Goal: Task Accomplishment & Management: Complete application form

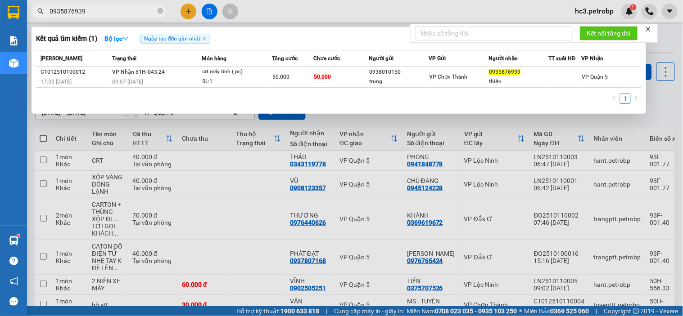
click at [109, 16] on input "0935876939" at bounding box center [103, 11] width 106 height 10
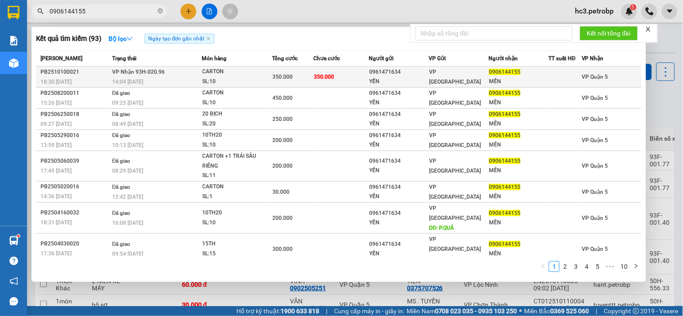
type input "0906144155"
click at [470, 80] on div "VP [GEOGRAPHIC_DATA]" at bounding box center [458, 77] width 59 height 20
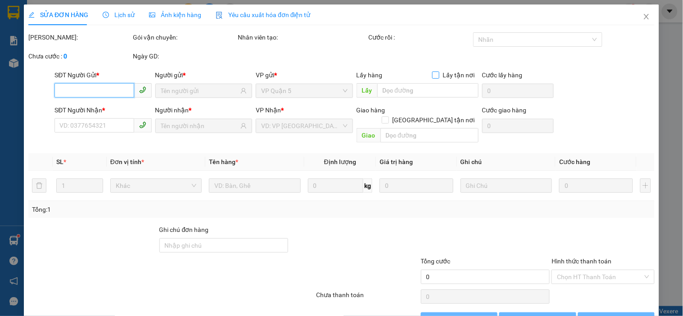
type input "0961471634"
type input "YẾN"
type input "0906144155"
type input "MẾN"
type input "350.000"
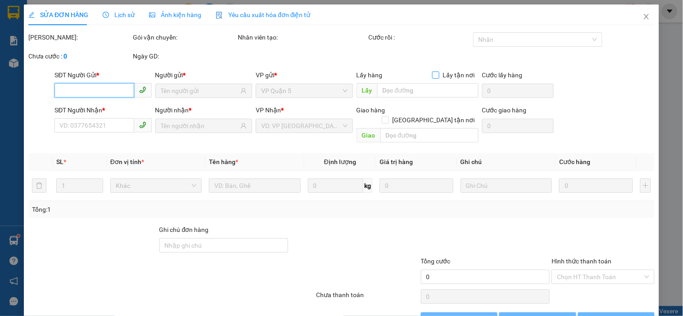
type input "350.000"
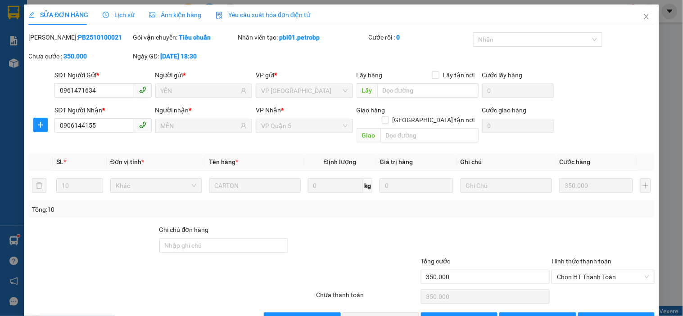
click at [388, 226] on div at bounding box center [354, 241] width 131 height 32
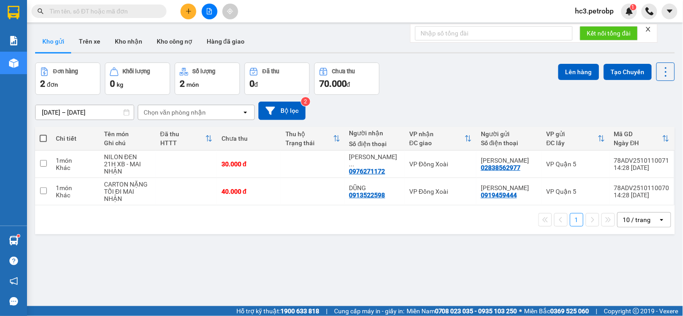
click at [185, 8] on icon "plus" at bounding box center [188, 11] width 6 height 6
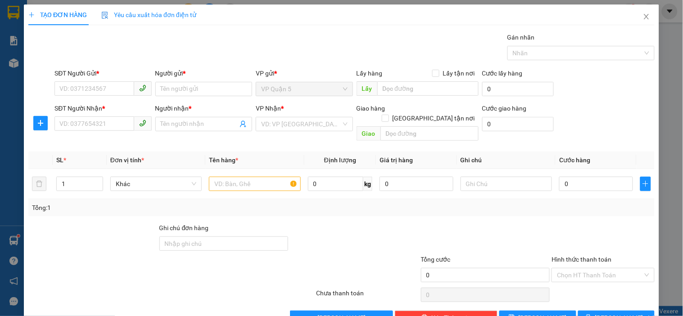
click at [105, 116] on div "SĐT Người Nhận *" at bounding box center [102, 111] width 97 height 14
click at [104, 126] on input "SĐT Người Nhận *" at bounding box center [93, 124] width 79 height 14
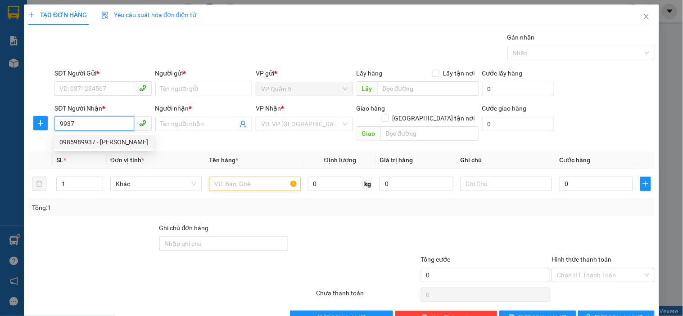
click at [104, 139] on div "0985989937 - [PERSON_NAME]" at bounding box center [103, 142] width 89 height 10
type input "0985989937"
type input "[PERSON_NAME]"
type input "160.000"
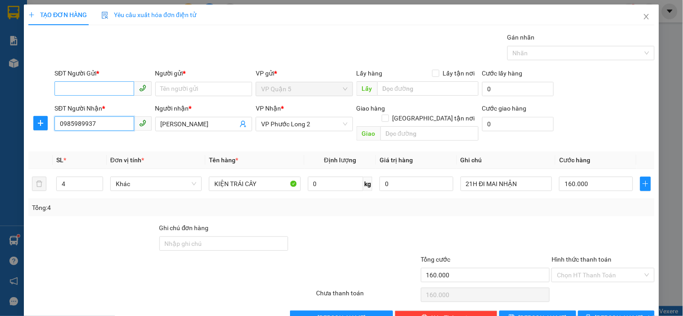
type input "0985989937"
click at [115, 91] on input "SĐT Người Gửi *" at bounding box center [93, 88] width 79 height 14
click at [108, 106] on div "0909328162 - HOA BIỂN" at bounding box center [101, 107] width 85 height 10
type input "0909328162"
type input "HOA BIỂN"
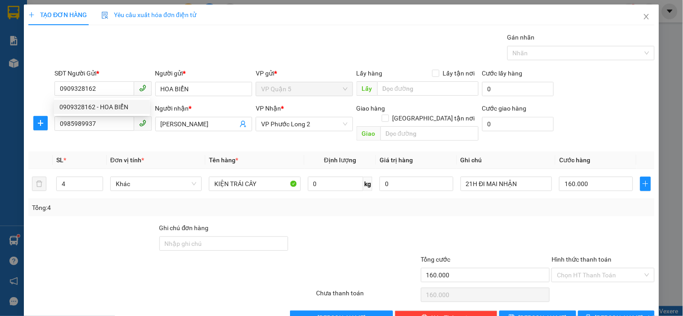
click at [139, 59] on div "Gói vận chuyển * Tiêu chuẩn Gán nhãn Nhãn" at bounding box center [354, 48] width 603 height 32
click at [96, 185] on icon "down" at bounding box center [97, 186] width 3 height 3
type input "2"
click at [96, 185] on icon "down" at bounding box center [97, 186] width 3 height 3
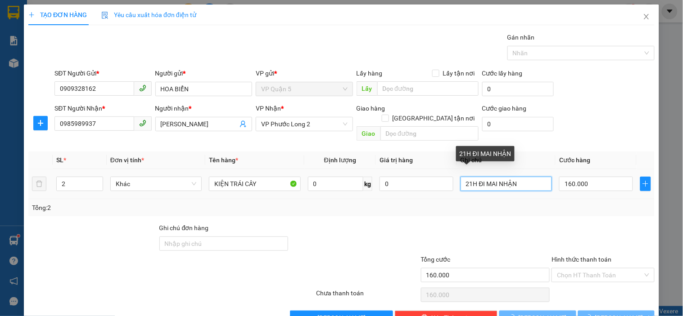
click at [500, 179] on input "21H ĐI MAI NHẬN" at bounding box center [505, 184] width 91 height 14
type input "0"
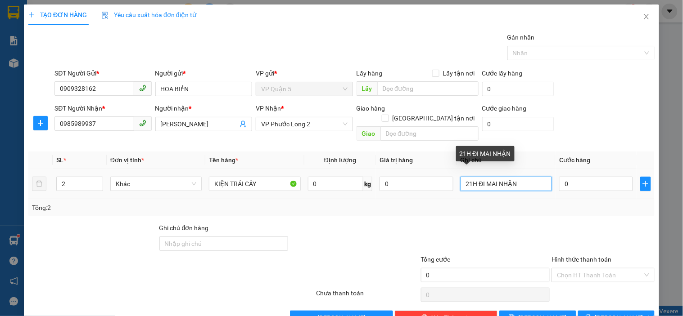
click at [500, 179] on input "21H ĐI MAI NHẬN" at bounding box center [505, 184] width 91 height 14
type input "TRONG NGÀY NHẬN"
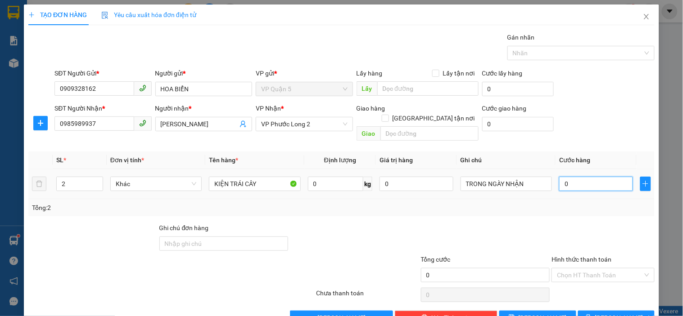
click at [577, 177] on input "0" at bounding box center [596, 184] width 74 height 14
type input "7"
type input "70"
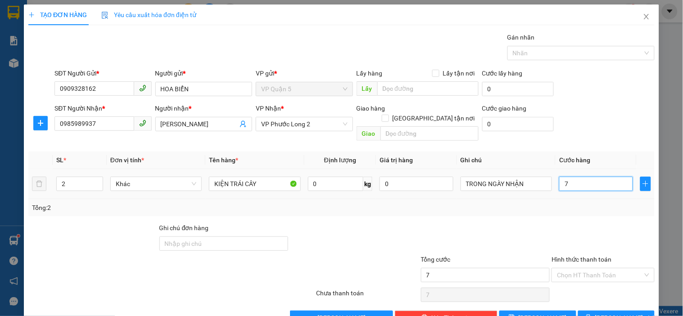
type input "70"
type input "70.000"
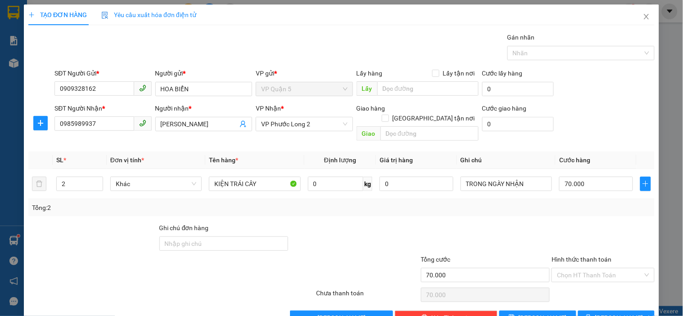
click at [585, 121] on div "SĐT Người Nhận * 0985989937 Người nhận * HUỲNH NHƯ VP Nhận * VP Phước Long 2 Gi…" at bounding box center [354, 124] width 603 height 41
click at [615, 313] on span "[PERSON_NAME] và In" at bounding box center [626, 318] width 63 height 10
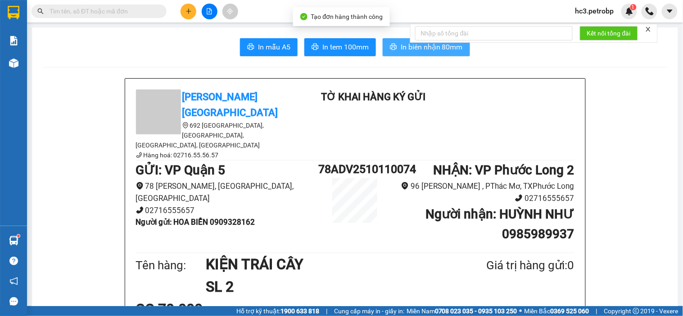
click at [402, 50] on span "In biên nhận 80mm" at bounding box center [432, 46] width 62 height 11
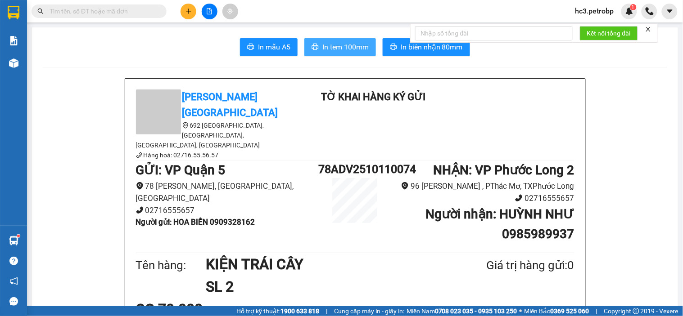
click at [343, 54] on button "In tem 100mm" at bounding box center [340, 47] width 72 height 18
drag, startPoint x: 345, startPoint y: 41, endPoint x: 344, endPoint y: 47, distance: 5.5
click at [344, 47] on span "In tem 100mm" at bounding box center [345, 46] width 46 height 11
click at [99, 13] on input "text" at bounding box center [103, 11] width 106 height 10
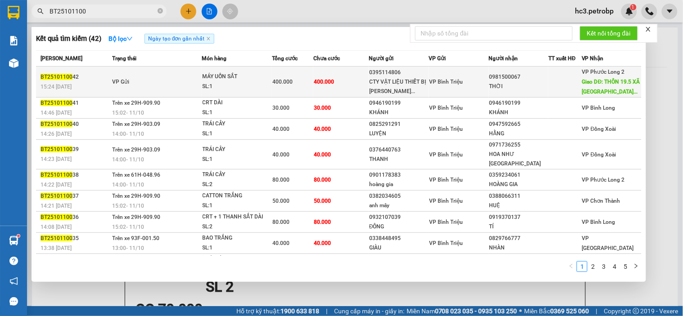
type input "BT25101100"
click at [537, 84] on div "THỜI" at bounding box center [518, 86] width 59 height 9
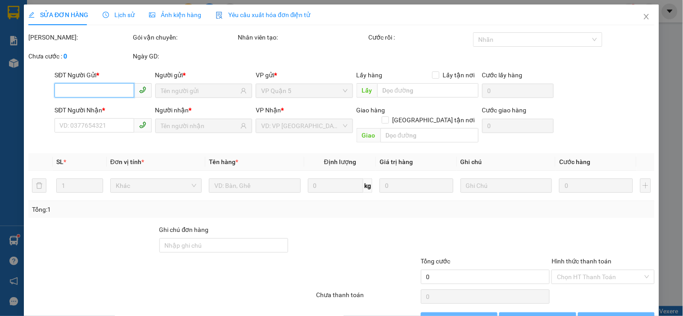
type input "0395114806"
type input "CTY VẬT LIỆU THIẾT BỊ [PERSON_NAME]"
type input "0981500067"
type input "THỜI"
type input "THÔN 19.5 XÃ [GEOGRAPHIC_DATA] NHÀ MÁY CÁM BÙI GIA MẬP"
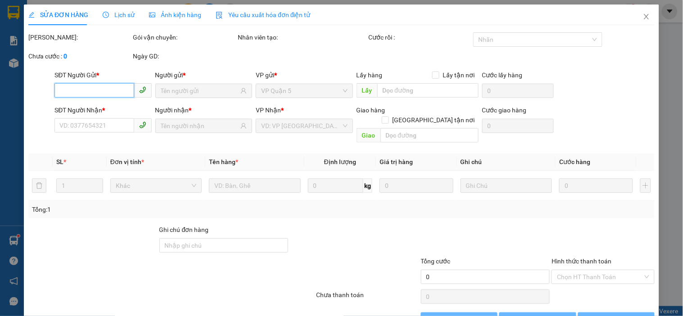
type input "100.000"
type input "400.000"
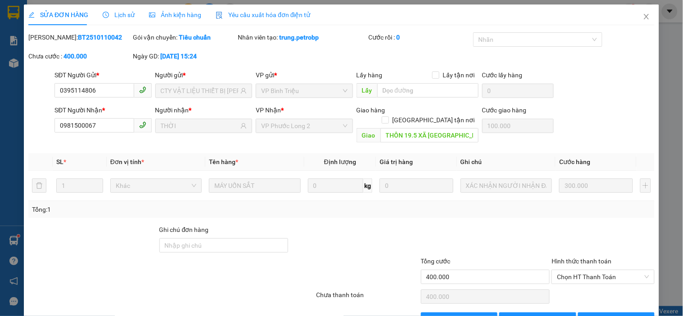
click at [114, 16] on span "Lịch sử" at bounding box center [119, 14] width 32 height 7
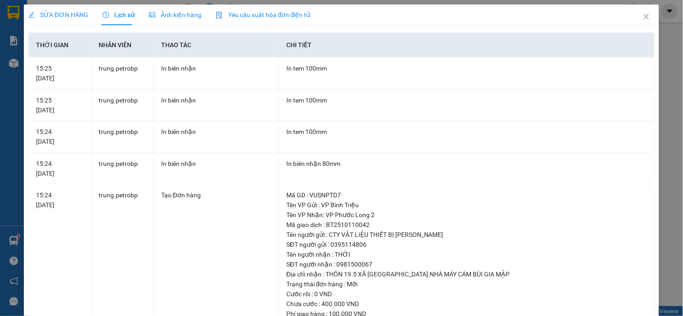
click at [56, 13] on span "SỬA ĐƠN HÀNG" at bounding box center [58, 14] width 60 height 7
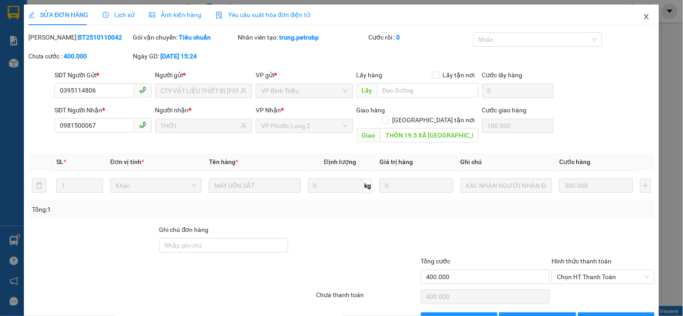
click at [644, 16] on icon "close" at bounding box center [646, 16] width 5 height 5
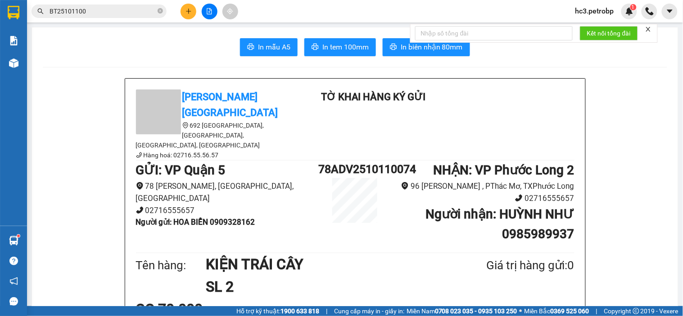
click at [101, 12] on input "BT25101100" at bounding box center [103, 11] width 106 height 10
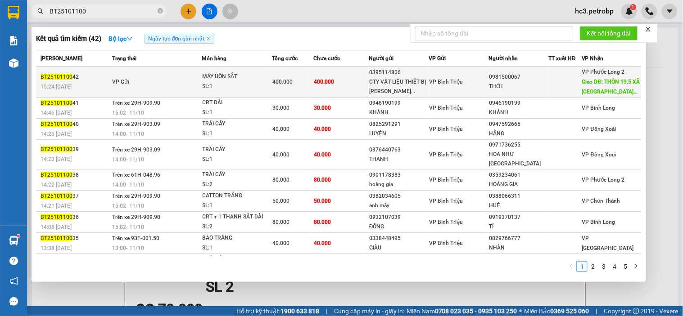
click at [511, 86] on div "THỜI" at bounding box center [518, 86] width 59 height 9
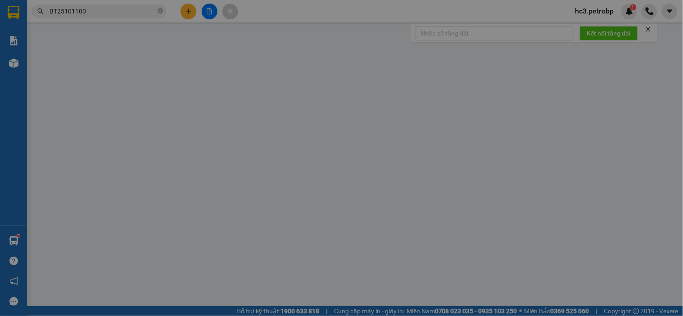
type input "0395114806"
type input "CTY VẬT LIỆU THIẾT BỊ [PERSON_NAME]"
type input "0981500067"
type input "THỜI"
type input "THÔN 19.5 XÃ [GEOGRAPHIC_DATA] NHÀ MÁY CÁM BÙI GIA MẬP"
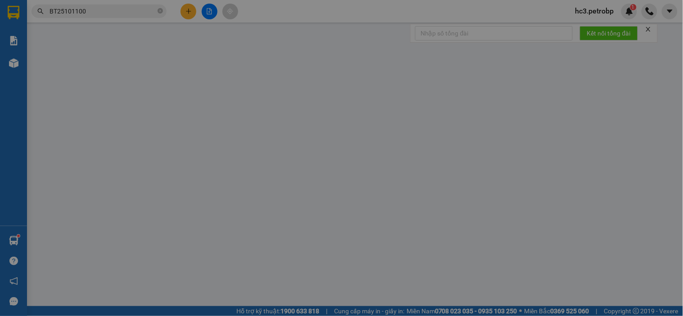
type input "100.000"
type input "400.000"
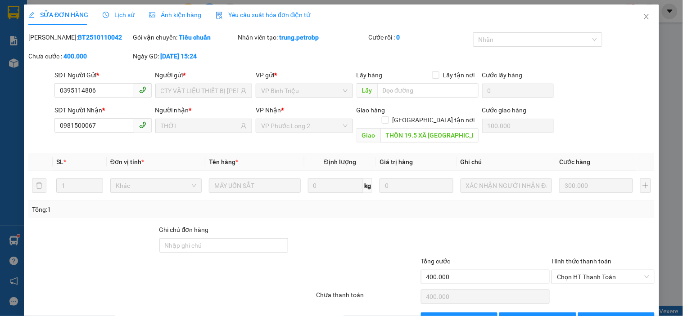
click at [605, 101] on div "SĐT Người Gửi * 0395114806 0395114806 Người gửi * CTY VẬT LIỆU THIẾT BỊ [PERSON…" at bounding box center [354, 86] width 603 height 32
click at [643, 16] on icon "close" at bounding box center [646, 16] width 7 height 7
